Goal: Transaction & Acquisition: Download file/media

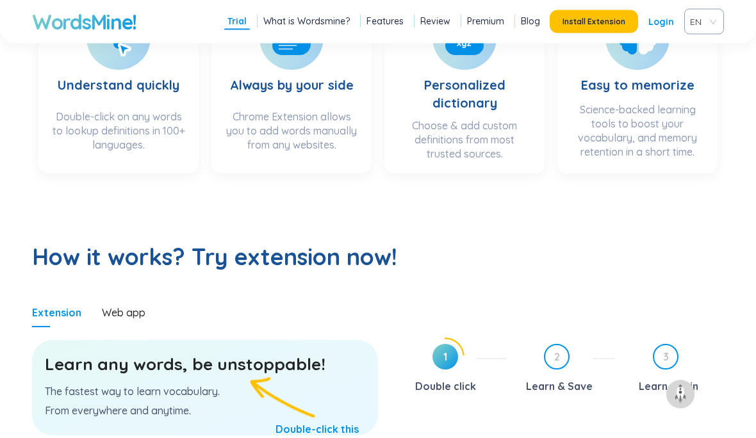
scroll to position [499, 0]
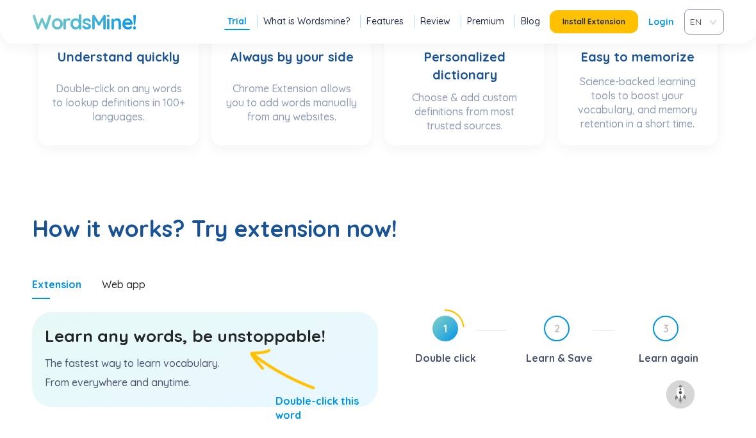
click at [592, 40] on div "WordsMine! Trial What is Wordsmine? Features Review Premium Blog Install Extens…" at bounding box center [378, 22] width 756 height 44
click at [695, 25] on span "EN" at bounding box center [701, 21] width 23 height 19
click at [714, 20] on div "EN" at bounding box center [704, 22] width 40 height 26
click at [697, 20] on span "EN" at bounding box center [701, 21] width 23 height 19
click at [710, 76] on div "VIE" at bounding box center [704, 70] width 24 height 14
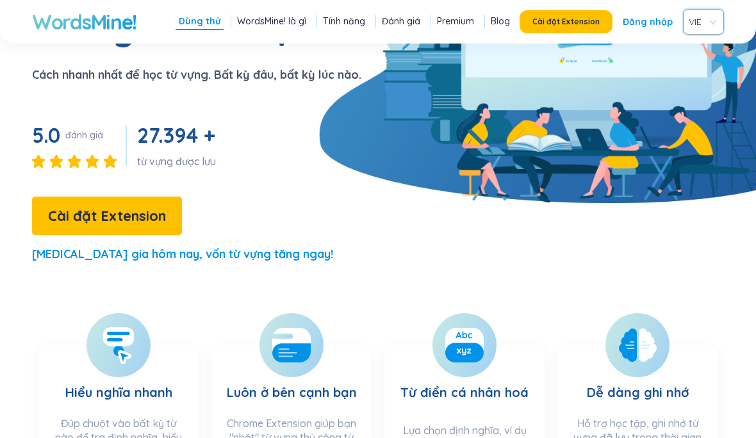
scroll to position [229, 0]
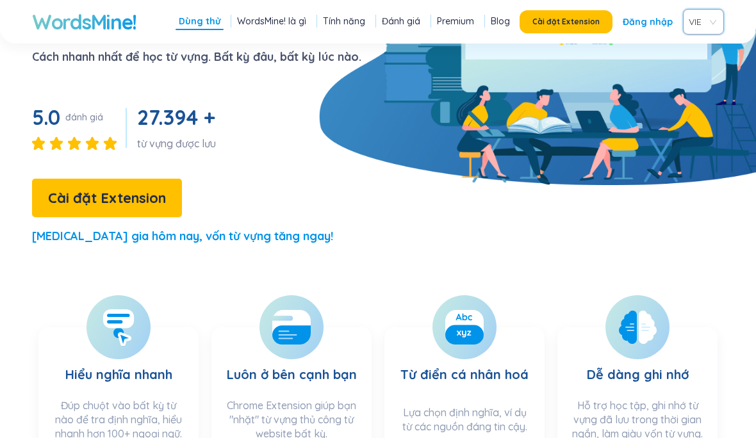
click at [155, 179] on button "Cài đặt Extension" at bounding box center [107, 198] width 150 height 38
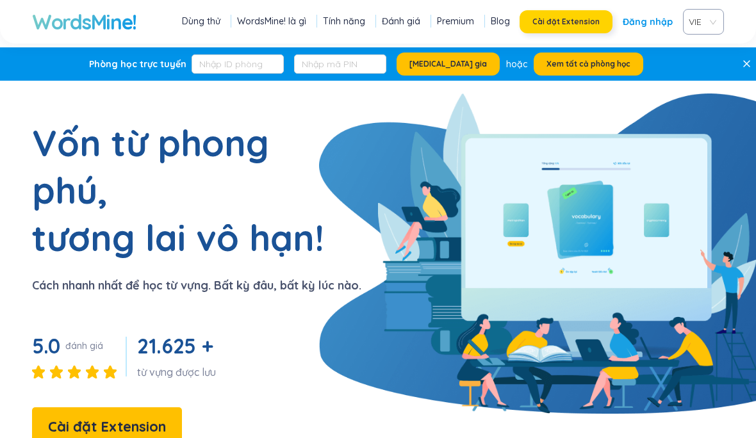
click at [590, 32] on button "Cài đặt Extension" at bounding box center [566, 21] width 93 height 23
click at [194, 15] on link "Dùng thử" at bounding box center [201, 21] width 38 height 13
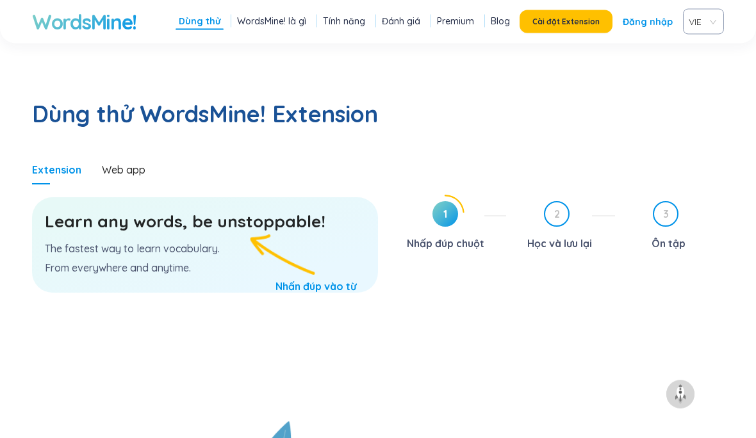
scroll to position [660, 0]
click at [236, 210] on h3 "Learn any words, be unstoppable!" at bounding box center [205, 221] width 320 height 23
click at [209, 210] on h3 "Learn any words, be unstoppable!" at bounding box center [205, 221] width 320 height 23
click at [208, 210] on h3 "Learn any words, be unstoppable!" at bounding box center [205, 221] width 320 height 23
click at [192, 210] on h3 "Learn any words, be unstoppable!" at bounding box center [205, 221] width 320 height 23
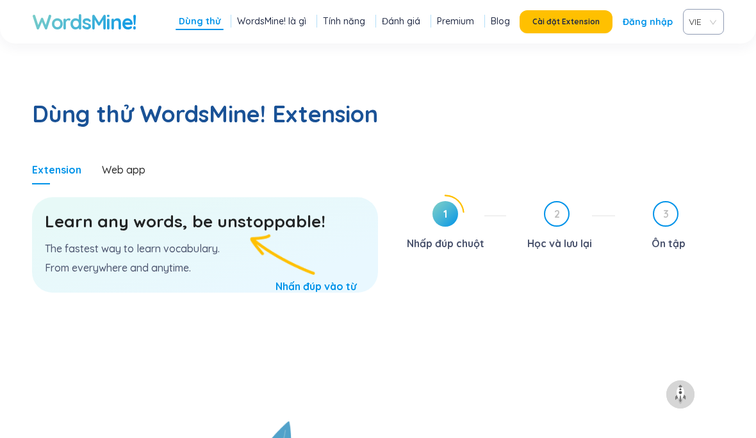
click at [192, 210] on h3 "Learn any words, be unstoppable!" at bounding box center [205, 221] width 320 height 23
click at [160, 210] on h3 "Learn any words, be unstoppable!" at bounding box center [205, 221] width 320 height 23
click at [195, 210] on h3 "Learn any words, be unstoppable!" at bounding box center [205, 221] width 320 height 23
click at [193, 210] on h3 "Learn any words, be unstoppable!" at bounding box center [205, 221] width 320 height 23
click at [206, 210] on h3 "Learn any words, be unstoppable!" at bounding box center [205, 221] width 320 height 23
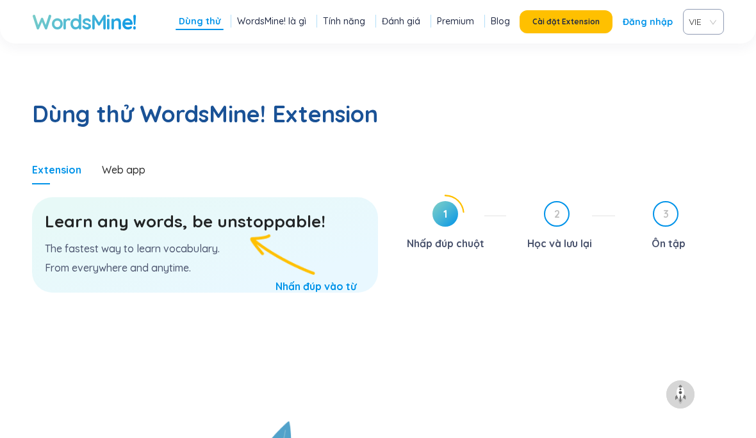
click at [240, 210] on h3 "Learn any words, be unstoppable!" at bounding box center [205, 221] width 320 height 23
click at [229, 210] on h3 "Learn any words, be unstoppable!" at bounding box center [205, 221] width 320 height 23
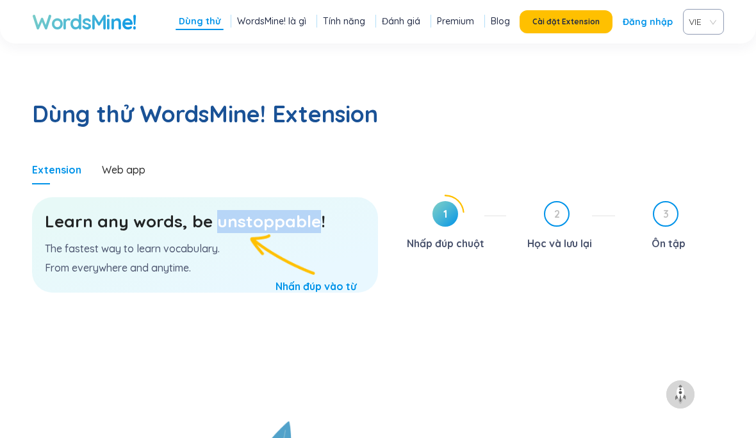
click at [229, 210] on h3 "Learn any words, be unstoppable!" at bounding box center [205, 221] width 320 height 23
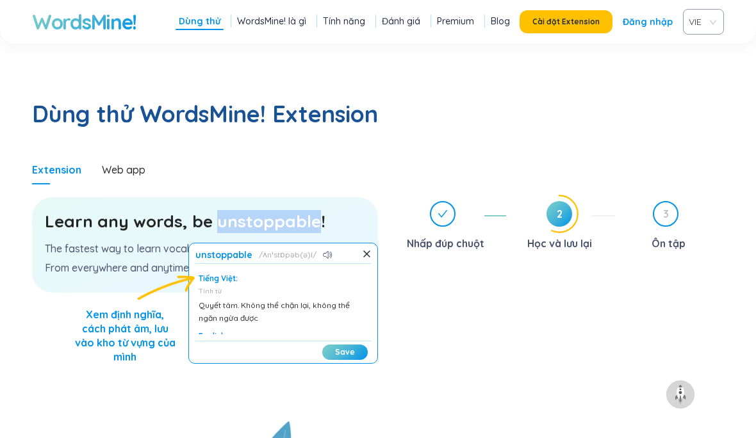
click at [246, 243] on div "unstoppable ʌnˈstɒpəb(ə)l Tiếng Việt: Tính từ Quyết tâm. Không thể chặn lại, kh…" at bounding box center [283, 303] width 190 height 121
click at [334, 345] on button "Save" at bounding box center [345, 352] width 46 height 15
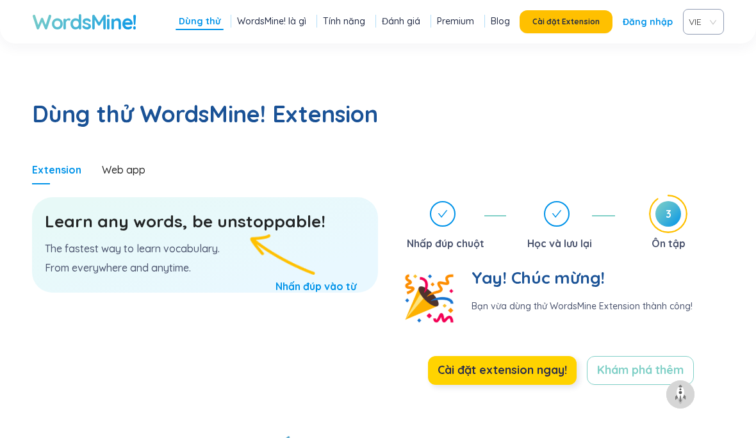
click at [455, 361] on span "Cài đặt extension ngay!" at bounding box center [502, 370] width 129 height 18
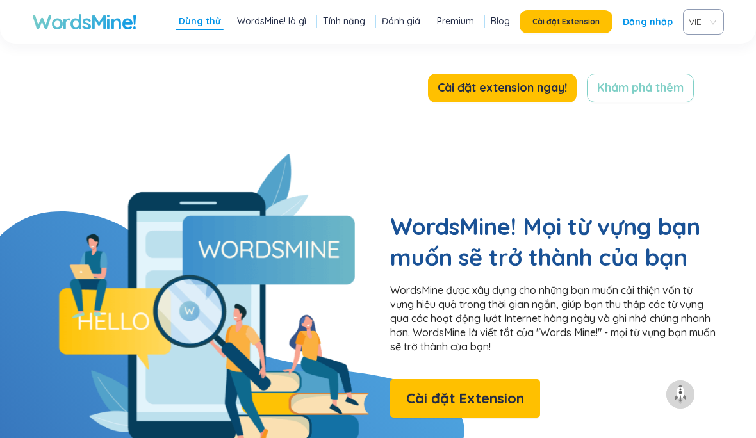
scroll to position [940, 0]
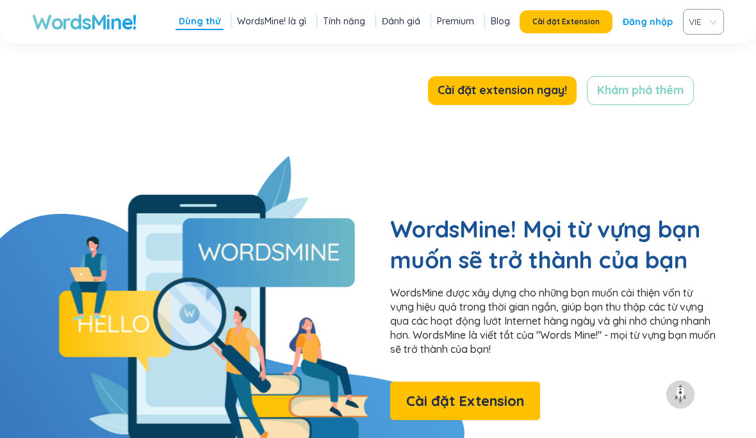
click at [424, 214] on h2 "WordsMine! Mọi từ vựng bạn muốn sẽ trở thành của bạn" at bounding box center [554, 245] width 328 height 62
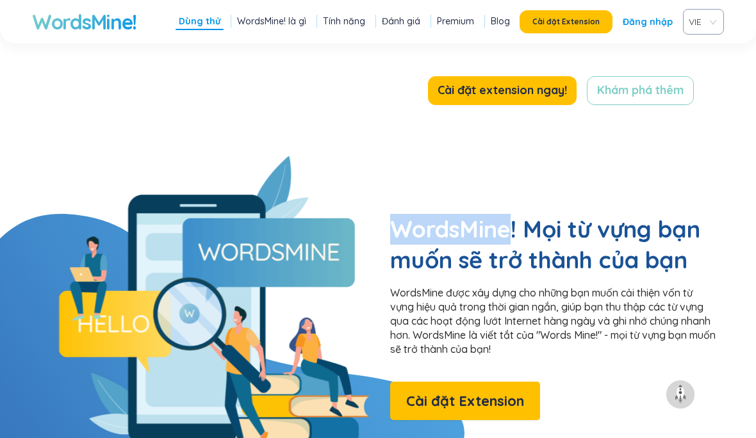
click at [424, 214] on h2 "WordsMine! Mọi từ vựng bạn muốn sẽ trở thành của bạn" at bounding box center [554, 245] width 328 height 62
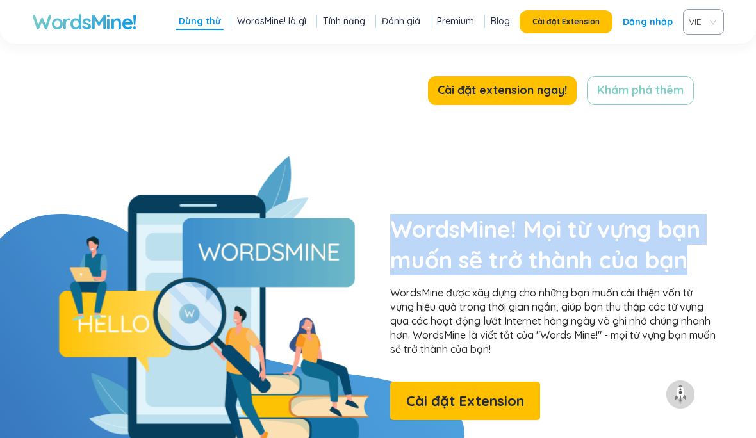
click at [424, 214] on h2 "WordsMine! Mọi từ vựng bạn muốn sẽ trở thành của bạn" at bounding box center [554, 245] width 328 height 62
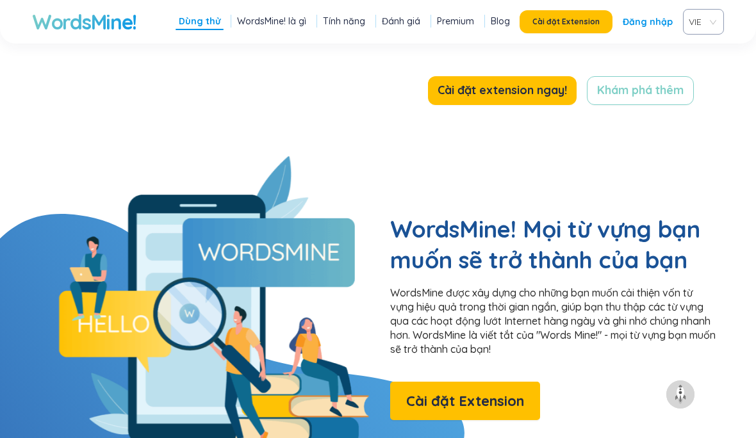
click at [493, 287] on p "WordsMine được xây dựng cho những bạn muốn cải thiện vốn từ vựng hiệu quả trong…" at bounding box center [554, 321] width 328 height 70
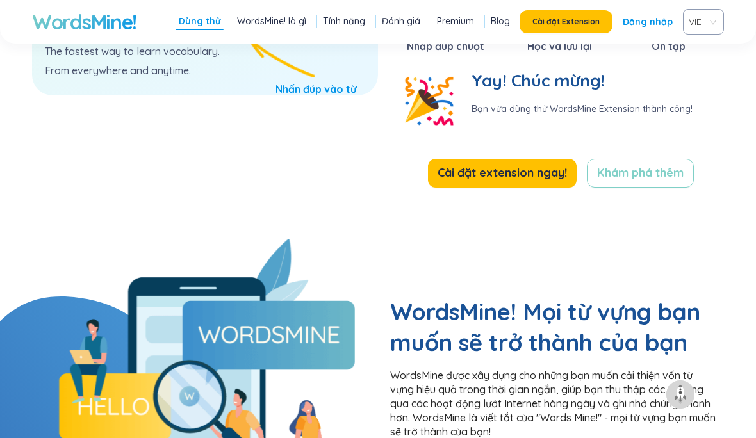
scroll to position [868, 0]
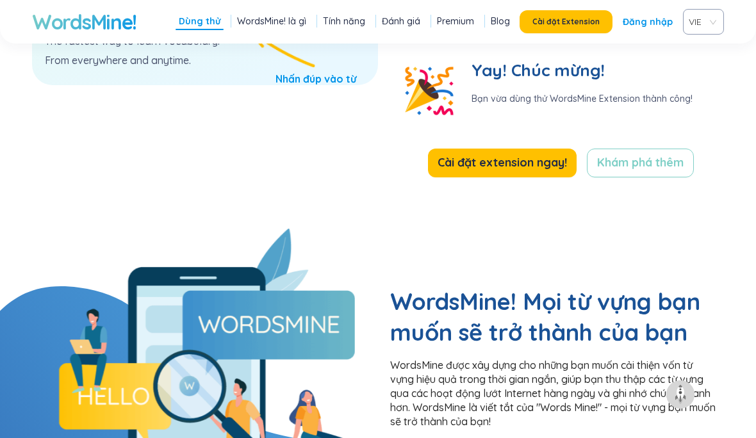
click at [724, 17] on div "VIE" at bounding box center [703, 22] width 41 height 26
click at [709, 20] on span "VIE" at bounding box center [701, 21] width 24 height 19
click at [686, 21] on div "VIE" at bounding box center [703, 22] width 41 height 26
click at [692, 47] on div "EN" at bounding box center [703, 50] width 26 height 14
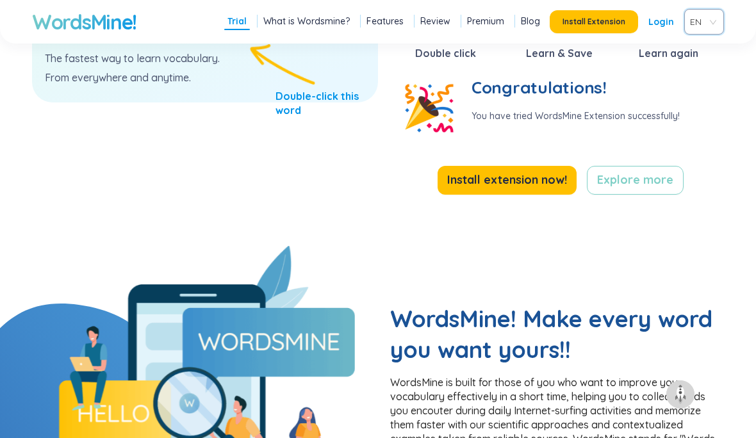
scroll to position [804, 0]
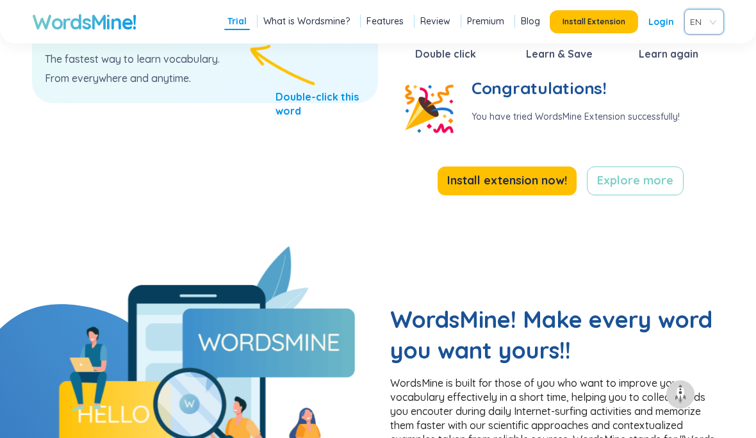
click at [484, 322] on h2 "WordsMine! Make every word you want yours!!" at bounding box center [554, 335] width 328 height 62
click at [556, 322] on h2 "WordsMine! Make every word you want yours!!" at bounding box center [554, 335] width 328 height 62
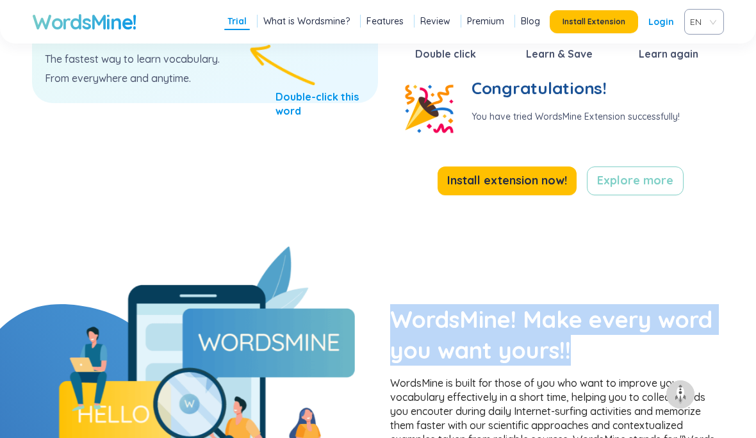
click at [556, 322] on h2 "WordsMine! Make every word you want yours!!" at bounding box center [554, 335] width 328 height 62
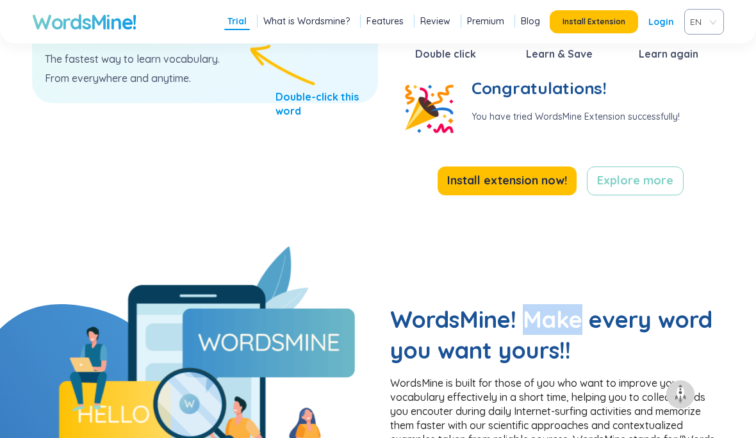
click at [556, 322] on h2 "WordsMine! Make every word you want yours!!" at bounding box center [554, 335] width 328 height 62
click at [331, 229] on section "Learn any words, be unstoppable! The fastest way to learn vocabulary. From ever…" at bounding box center [205, 113] width 346 height 237
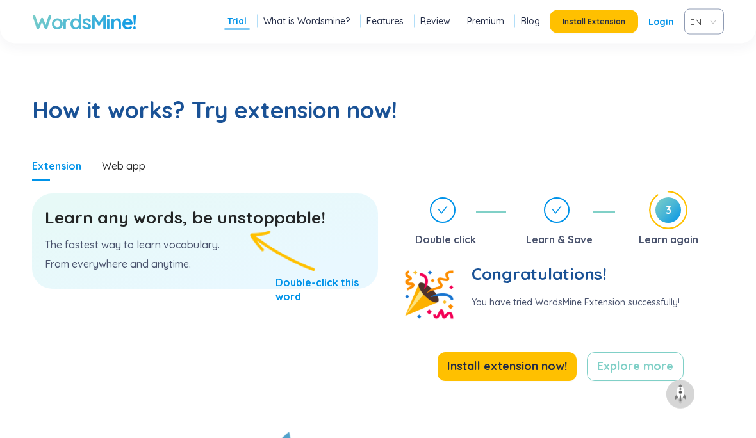
click at [236, 183] on section "Learn any words, be unstoppable! The fastest way to learn vocabulary. From ever…" at bounding box center [205, 299] width 346 height 237
click at [243, 212] on h3 "Learn any words, be unstoppable!" at bounding box center [205, 217] width 320 height 23
click at [243, 217] on h3 "Learn any words, be unstoppable!" at bounding box center [205, 217] width 320 height 23
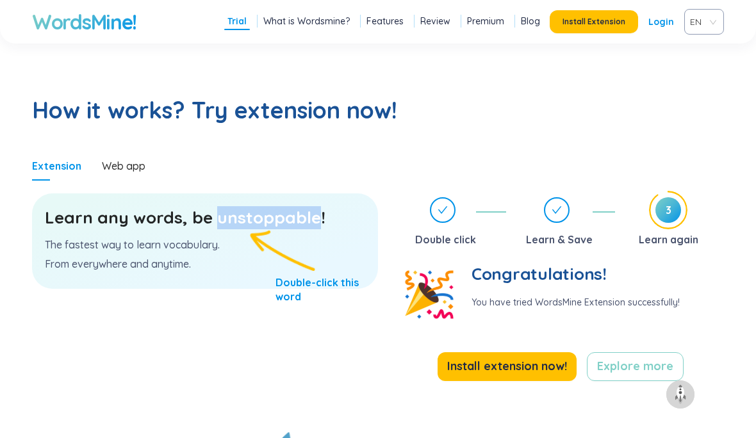
click at [243, 217] on h3 "Learn any words, be unstoppable!" at bounding box center [205, 217] width 320 height 23
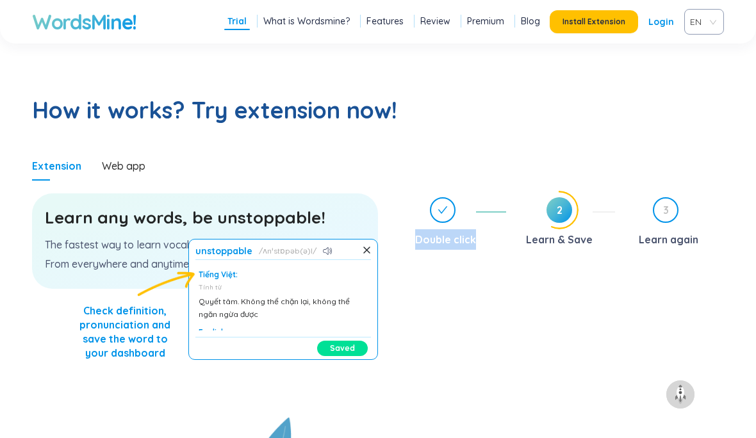
drag, startPoint x: 471, startPoint y: 301, endPoint x: 499, endPoint y: 4, distance: 298.0
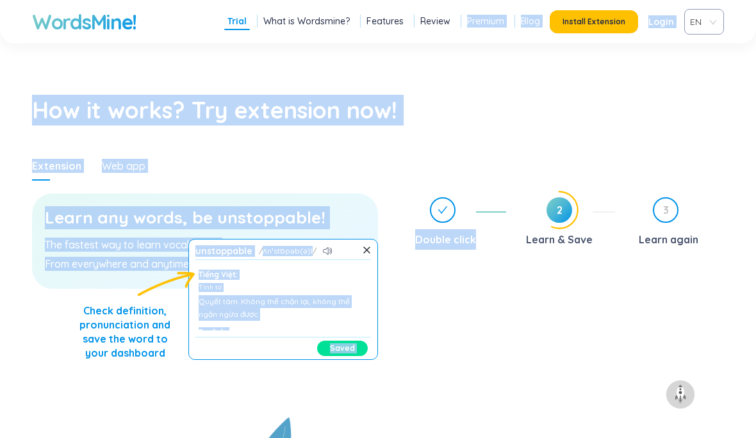
scroll to position [610, 0]
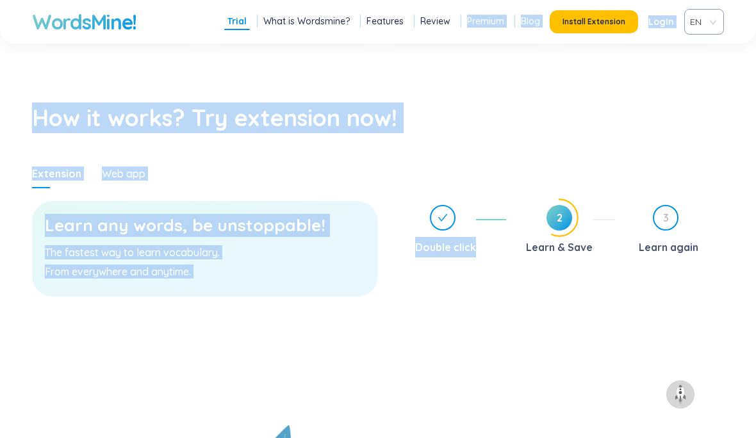
click at [97, 390] on section "Learn any words, be unstoppable! The fastest way to learn vocabulary. From ever…" at bounding box center [205, 306] width 346 height 237
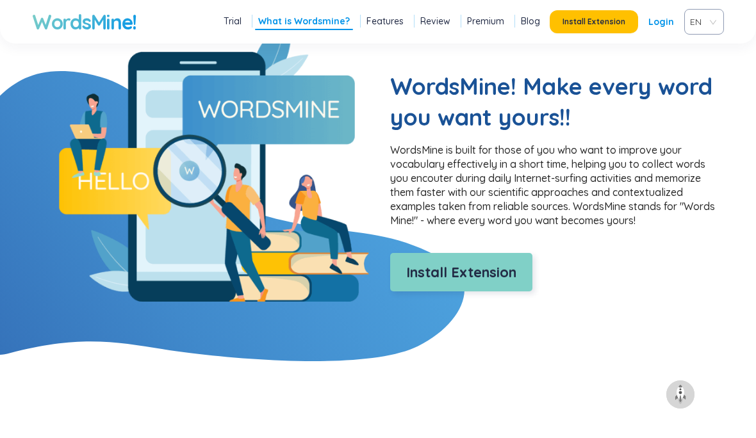
scroll to position [1024, 0]
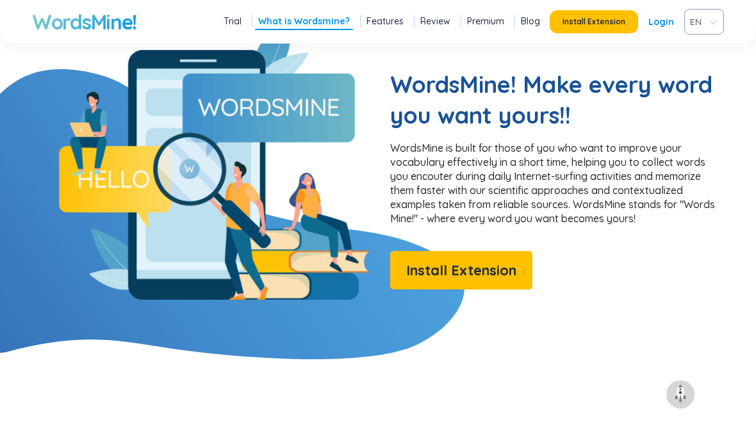
click at [476, 205] on p "WordsMine is built for those of you who want to improve your vocabulary effecti…" at bounding box center [554, 183] width 328 height 85
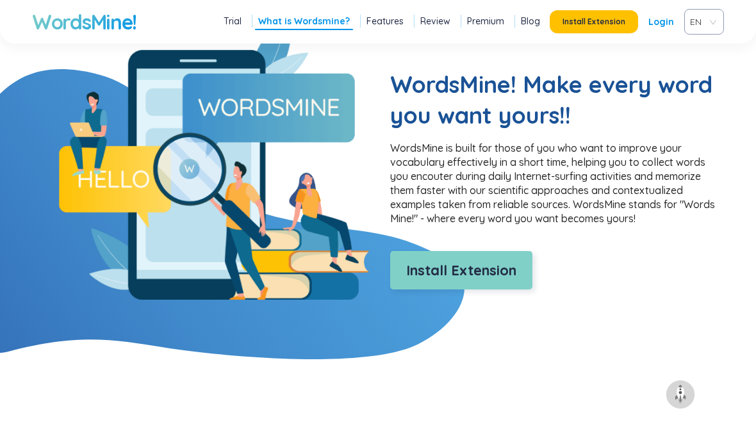
click at [491, 257] on button "Install Extension" at bounding box center [461, 270] width 142 height 38
